Goal: Transaction & Acquisition: Download file/media

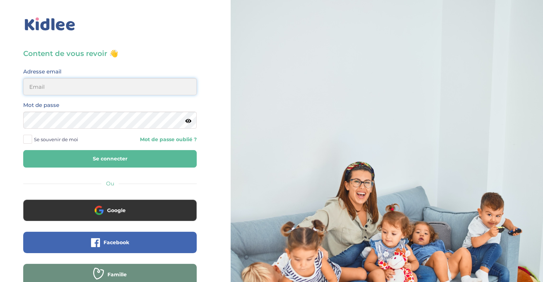
type input "wardiaber@hotmail.fr"
click at [131, 164] on button "Se connecter" at bounding box center [109, 158] width 173 height 17
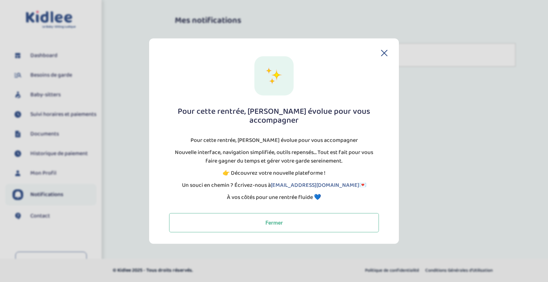
click at [47, 55] on div "Toggle navigation FAQ Berkat Ouardia Dashboard Besoins de garde Baby-sitters Su…" at bounding box center [274, 125] width 548 height 250
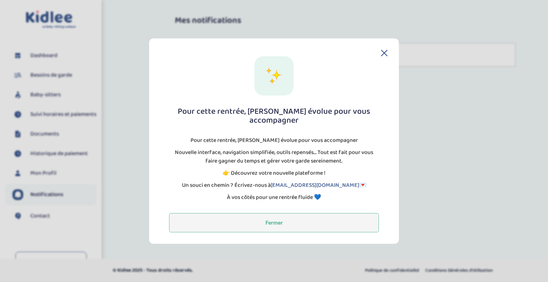
click at [283, 227] on button "Fermer" at bounding box center [274, 222] width 210 height 19
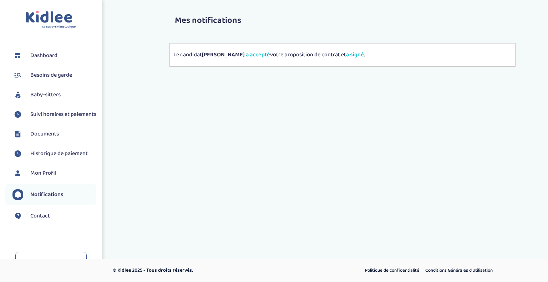
click at [38, 57] on span "Dashboard" at bounding box center [43, 55] width 27 height 9
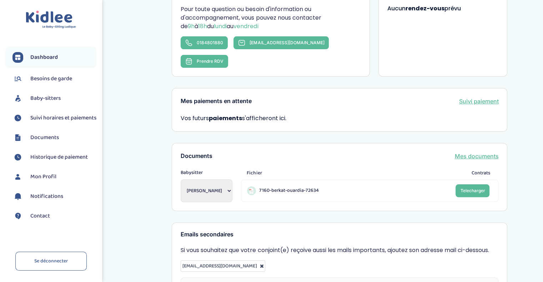
scroll to position [152, 0]
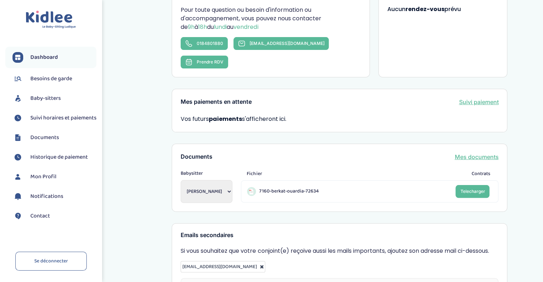
click at [42, 120] on span "Suivi horaires et paiements" at bounding box center [63, 118] width 66 height 9
click at [487, 153] on link "Mes documents" at bounding box center [476, 157] width 44 height 9
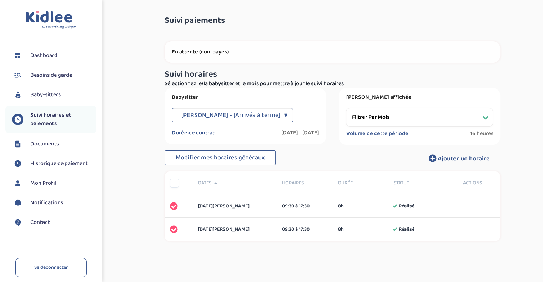
drag, startPoint x: 447, startPoint y: 99, endPoint x: 533, endPoint y: 81, distance: 87.6
click at [533, 81] on div "Suivi paiements MCZJ8c0lZLUrK3Hc7uXVvh12tokflcU2GFEFwErc En attente (non-payes)…" at bounding box center [332, 138] width 410 height 254
click at [356, 117] on select "Filtrer par mois [DATE] [DATE] [DATE] [DATE] [DATE] [DATE] [DATE]" at bounding box center [419, 117] width 147 height 19
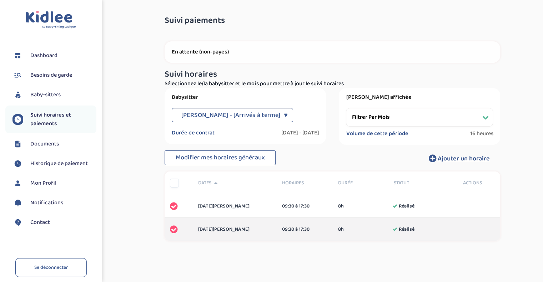
select select "[DATE]"
click at [346, 108] on select "Filtrer par mois [DATE] [DATE] [DATE] [DATE] [DATE] [DATE] [DATE]" at bounding box center [419, 117] width 147 height 19
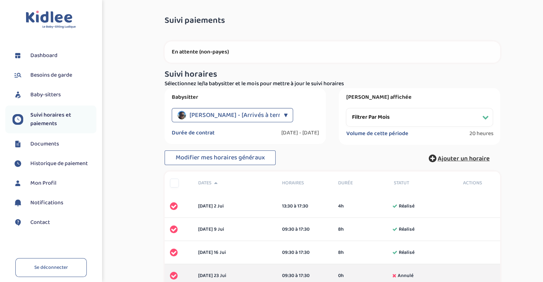
click at [454, 157] on span "Ajouter un horaire" at bounding box center [463, 159] width 52 height 10
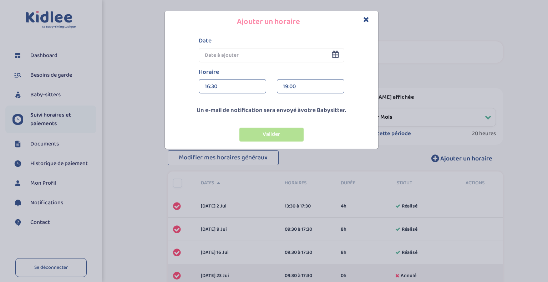
click at [340, 51] on input "text" at bounding box center [272, 55] width 146 height 14
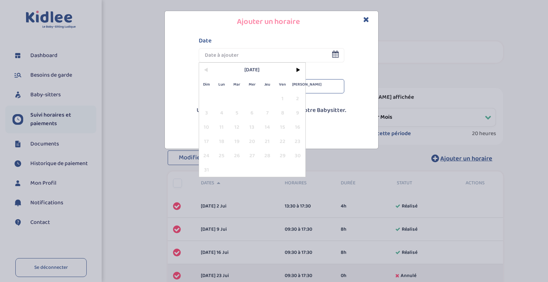
drag, startPoint x: 262, startPoint y: 153, endPoint x: 249, endPoint y: 154, distance: 12.9
click at [263, 153] on span "28" at bounding box center [267, 155] width 15 height 14
click at [230, 157] on span "26" at bounding box center [236, 155] width 15 height 14
click at [301, 68] on span ">" at bounding box center [297, 70] width 15 height 14
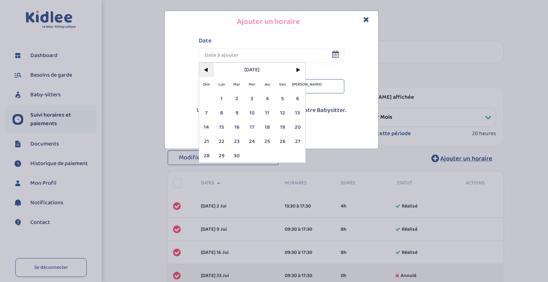
click at [207, 68] on span "<" at bounding box center [206, 70] width 15 height 14
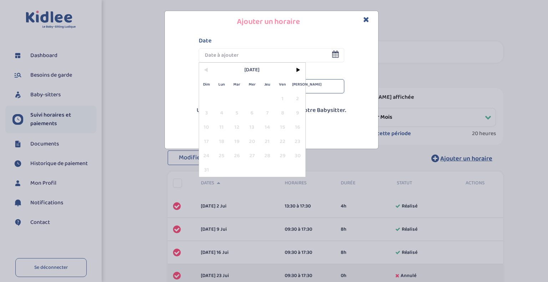
click at [368, 17] on icon "Close" at bounding box center [366, 19] width 6 height 7
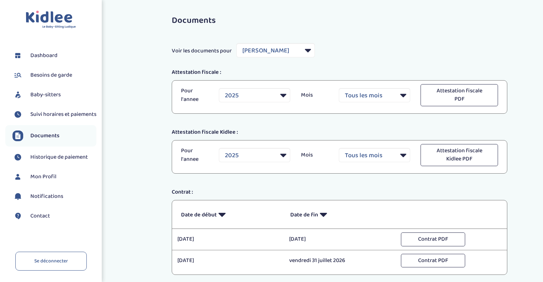
select select "39026"
select select "2025"
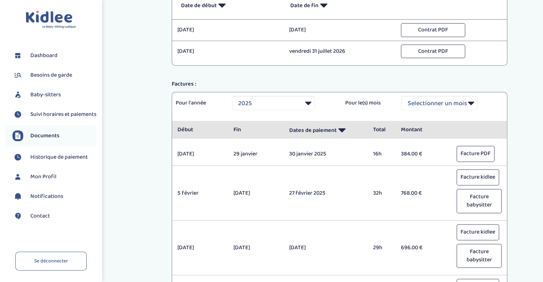
scroll to position [285, 0]
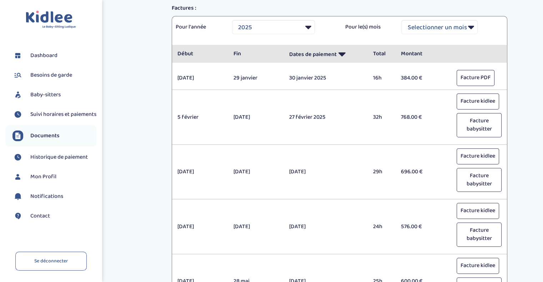
drag, startPoint x: 402, startPoint y: 171, endPoint x: 422, endPoint y: 169, distance: 20.0
click at [422, 169] on p "696.00 €" at bounding box center [423, 172] width 45 height 9
drag, startPoint x: 395, startPoint y: 222, endPoint x: 422, endPoint y: 222, distance: 26.4
click at [422, 223] on div "576.00 €" at bounding box center [423, 227] width 56 height 9
drag, startPoint x: 395, startPoint y: 117, endPoint x: 420, endPoint y: 116, distance: 25.0
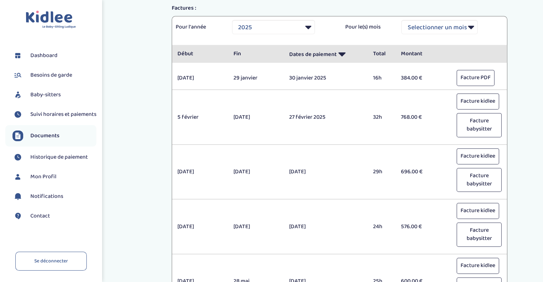
click at [420, 116] on div "5 février 27 février 27 février 2025 32h 768.00 € Facture kidlee" at bounding box center [339, 116] width 335 height 47
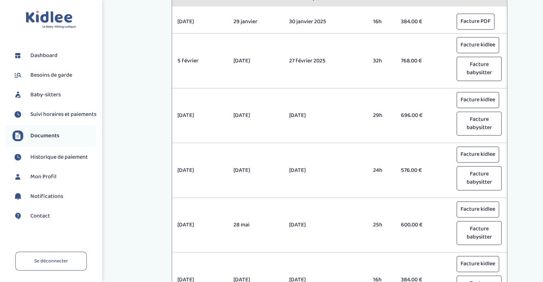
scroll to position [357, 0]
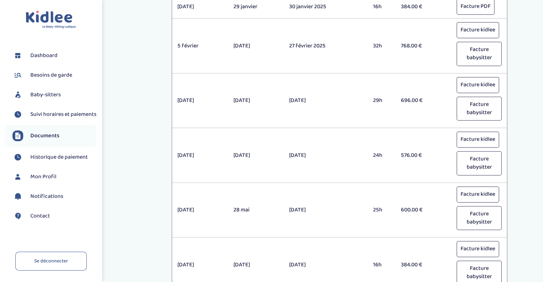
drag, startPoint x: 398, startPoint y: 207, endPoint x: 425, endPoint y: 208, distance: 26.8
click at [425, 207] on div "600.00 €" at bounding box center [423, 210] width 56 height 9
drag, startPoint x: 400, startPoint y: 155, endPoint x: 430, endPoint y: 155, distance: 30.0
click at [430, 155] on div "576.00 €" at bounding box center [423, 155] width 56 height 9
drag, startPoint x: 400, startPoint y: 209, endPoint x: 442, endPoint y: 209, distance: 41.8
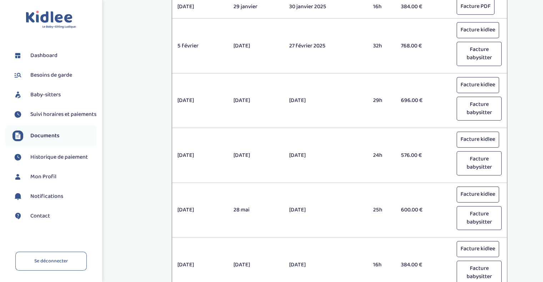
click at [442, 209] on div "600.00 €" at bounding box center [423, 210] width 56 height 9
drag, startPoint x: 400, startPoint y: 152, endPoint x: 422, endPoint y: 155, distance: 22.6
click at [422, 155] on div "576.00 €" at bounding box center [423, 155] width 56 height 9
drag, startPoint x: 401, startPoint y: 100, endPoint x: 420, endPoint y: 101, distance: 19.3
click at [420, 101] on p "696.00 €" at bounding box center [423, 100] width 45 height 9
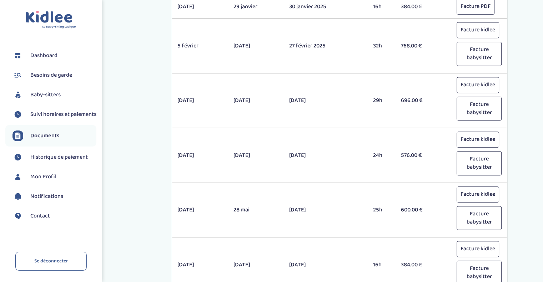
drag, startPoint x: 403, startPoint y: 158, endPoint x: 421, endPoint y: 154, distance: 19.0
click at [421, 154] on div "2 avril 30 avril 30 avril 2025 24h 576.00 € Facture kidlee" at bounding box center [339, 155] width 335 height 47
click at [411, 155] on p "576.00 €" at bounding box center [423, 155] width 45 height 9
drag, startPoint x: 399, startPoint y: 155, endPoint x: 435, endPoint y: 157, distance: 35.4
click at [435, 157] on div "576.00 €" at bounding box center [423, 155] width 56 height 9
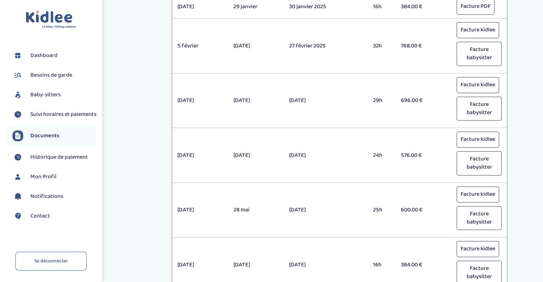
click at [418, 206] on p "600.00 €" at bounding box center [423, 210] width 45 height 9
drag, startPoint x: 401, startPoint y: 210, endPoint x: 423, endPoint y: 212, distance: 21.8
click at [423, 212] on p "600.00 €" at bounding box center [423, 210] width 45 height 9
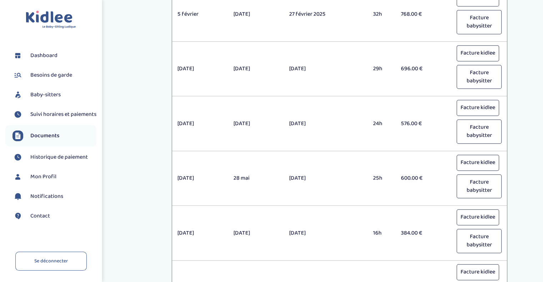
scroll to position [393, 0]
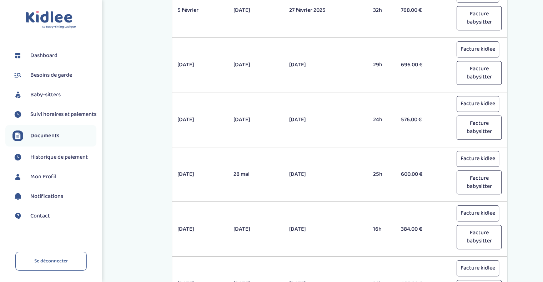
drag, startPoint x: 398, startPoint y: 231, endPoint x: 421, endPoint y: 231, distance: 23.2
click at [421, 231] on div "384.00 €" at bounding box center [423, 229] width 56 height 9
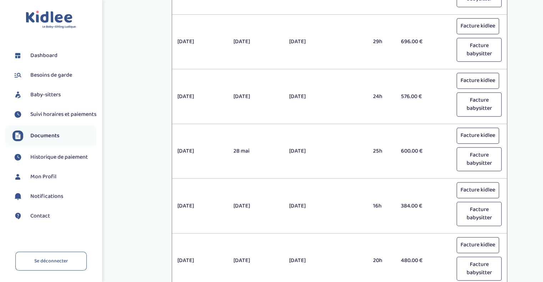
scroll to position [428, 0]
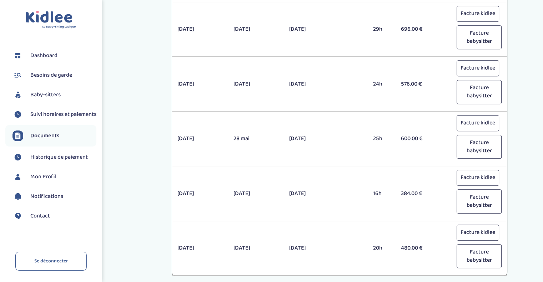
drag, startPoint x: 395, startPoint y: 247, endPoint x: 420, endPoint y: 214, distance: 41.5
click at [420, 239] on div "2 juillet 16 juillet 28 juillet 2025 20h 480.00 € Facture kidlee" at bounding box center [339, 248] width 335 height 47
drag, startPoint x: 401, startPoint y: 133, endPoint x: 425, endPoint y: 140, distance: 24.3
click at [425, 140] on div "600.00 €" at bounding box center [423, 139] width 56 height 9
drag, startPoint x: 402, startPoint y: 244, endPoint x: 423, endPoint y: 248, distance: 20.6
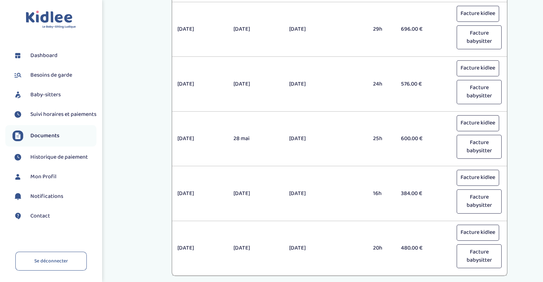
click at [423, 248] on p "480.00 €" at bounding box center [423, 248] width 45 height 9
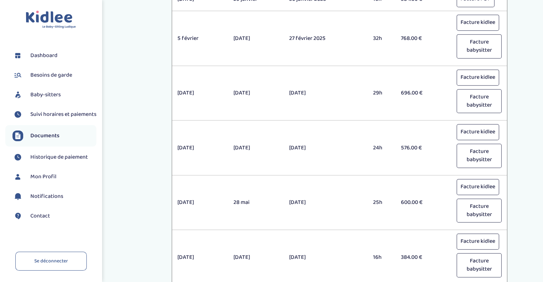
scroll to position [357, 0]
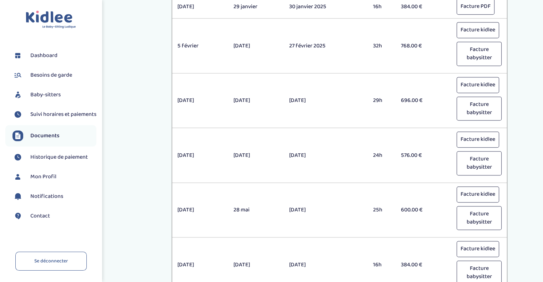
drag, startPoint x: 397, startPoint y: 100, endPoint x: 421, endPoint y: 103, distance: 24.2
click at [421, 103] on div "5 mars 26 mars 27 mars 2025 29h 696.00 € Facture kidlee" at bounding box center [339, 100] width 335 height 47
drag, startPoint x: 399, startPoint y: 151, endPoint x: 423, endPoint y: 155, distance: 23.8
click at [423, 155] on div "576.00 €" at bounding box center [423, 155] width 56 height 9
click at [423, 155] on p "576.00 €" at bounding box center [423, 155] width 45 height 9
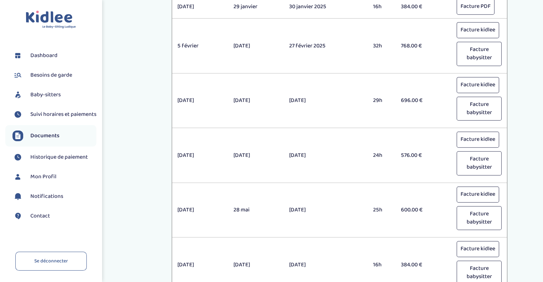
drag, startPoint x: 424, startPoint y: 153, endPoint x: 400, endPoint y: 155, distance: 23.6
click at [401, 155] on p "576.00 €" at bounding box center [423, 155] width 45 height 9
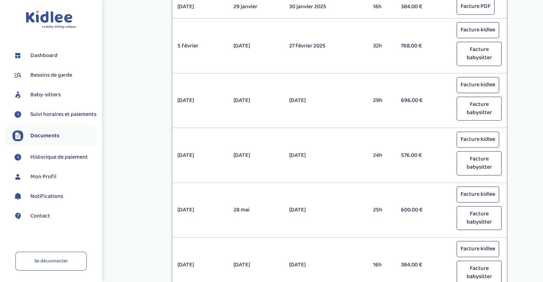
drag, startPoint x: 401, startPoint y: 207, endPoint x: 415, endPoint y: 208, distance: 14.3
click at [415, 208] on p "600.00 €" at bounding box center [423, 210] width 45 height 9
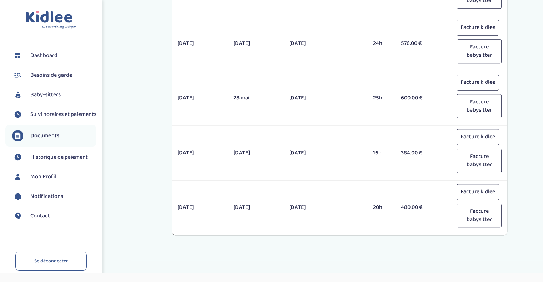
scroll to position [479, 0]
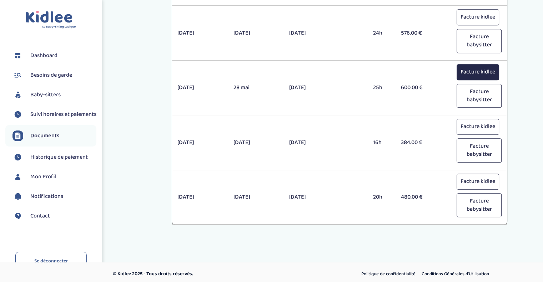
click at [482, 69] on button "Facture kidlee" at bounding box center [477, 72] width 42 height 16
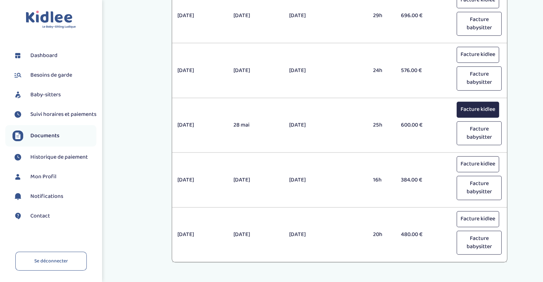
scroll to position [408, 0]
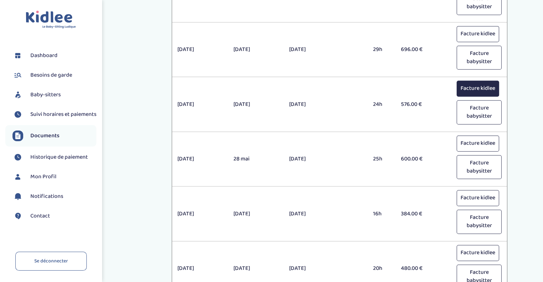
click at [472, 86] on button "Facture kidlee" at bounding box center [477, 89] width 42 height 16
click at [430, 122] on div "2 avril 30 avril 30 avril 2025 24h 576.00 € Facture kidlee" at bounding box center [339, 104] width 335 height 47
drag, startPoint x: 402, startPoint y: 157, endPoint x: 417, endPoint y: 158, distance: 15.0
click at [417, 158] on p "600.00 €" at bounding box center [423, 159] width 45 height 9
click at [43, 114] on span "Suivi horaires et paiements" at bounding box center [63, 114] width 66 height 9
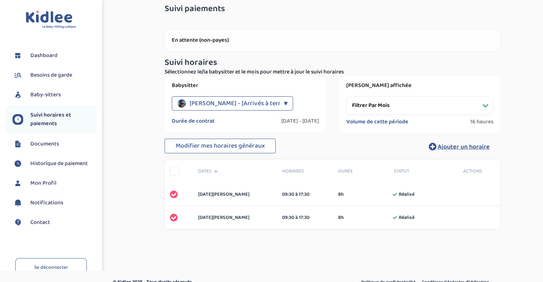
scroll to position [23, 0]
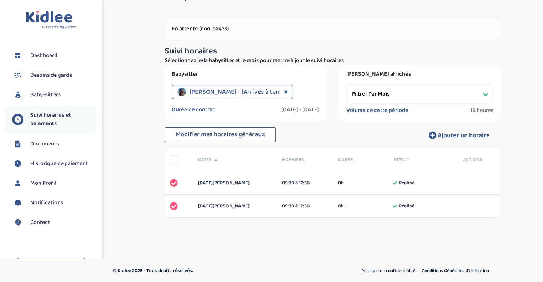
click at [481, 98] on select "Filtrer par mois [DATE] [DATE] [DATE] [DATE] [DATE] [DATE] [DATE]" at bounding box center [419, 94] width 147 height 19
select select "[DATE]"
click at [346, 85] on select "Filtrer par mois [DATE] [DATE] [DATE] [DATE] [DATE] [DATE] [DATE]" at bounding box center [419, 94] width 147 height 19
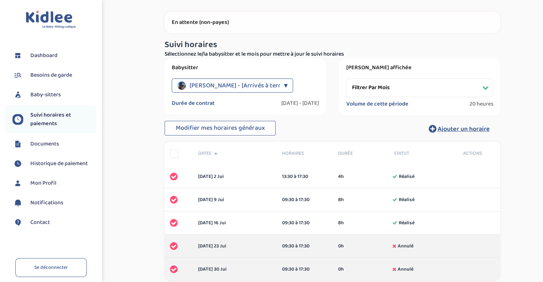
scroll to position [71, 0]
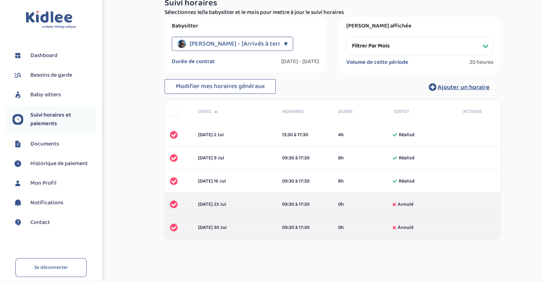
click at [468, 50] on select "Filtrer par mois [DATE] [DATE] [DATE] [DATE] [DATE] [DATE] [DATE]" at bounding box center [419, 46] width 147 height 19
drag, startPoint x: 512, startPoint y: 31, endPoint x: 519, endPoint y: 30, distance: 7.2
click at [512, 31] on div "Suivi paiements MCZJ8c0lZLUrK3Hc7uXVvh12tokflcU2GFEFwErc En attente (non-payes)…" at bounding box center [332, 101] width 410 height 324
